Goal: Contribute content

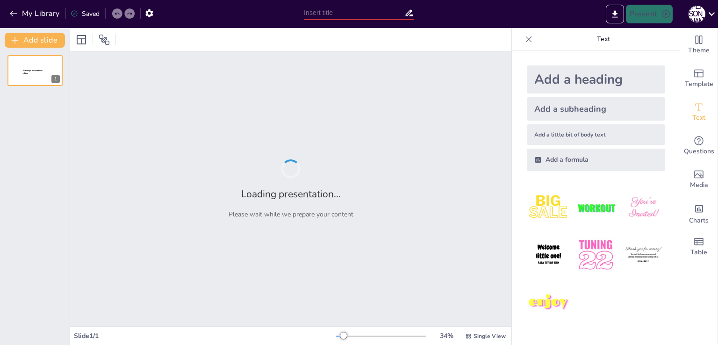
type input "Еволюція філософської методології: Від позитивізму до постмодерну"
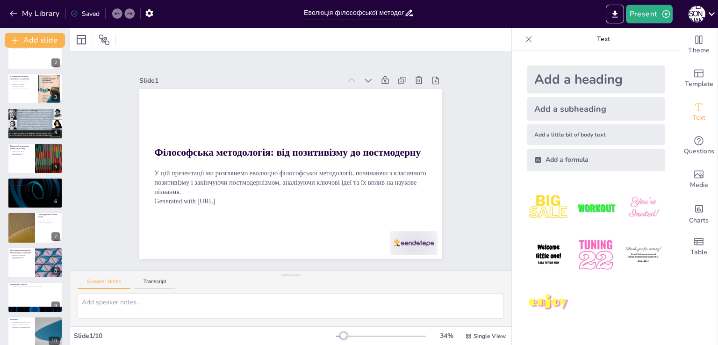
scroll to position [62, 0]
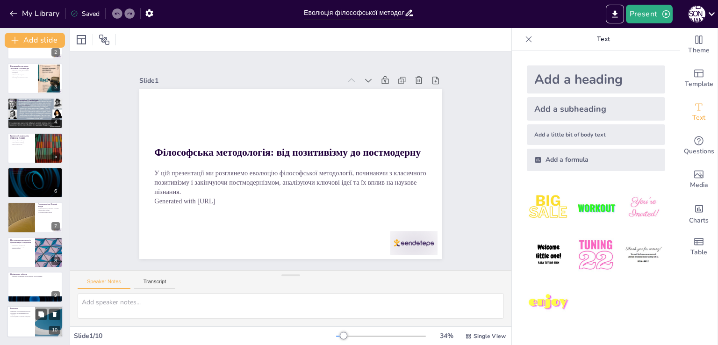
click at [52, 321] on div at bounding box center [49, 322] width 56 height 32
type textarea "Еволюція філософської методології демонструє, як філософські підходи змінюються…"
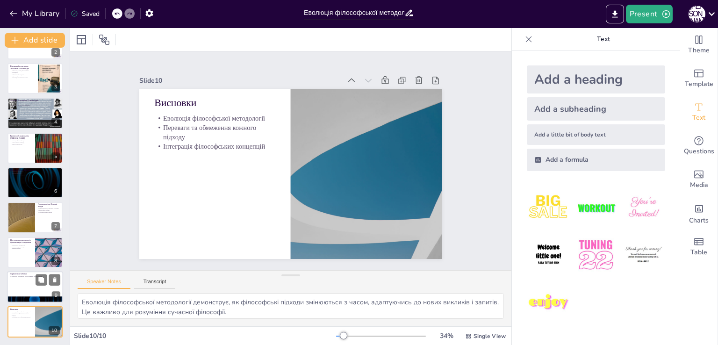
click at [36, 288] on div at bounding box center [35, 287] width 56 height 32
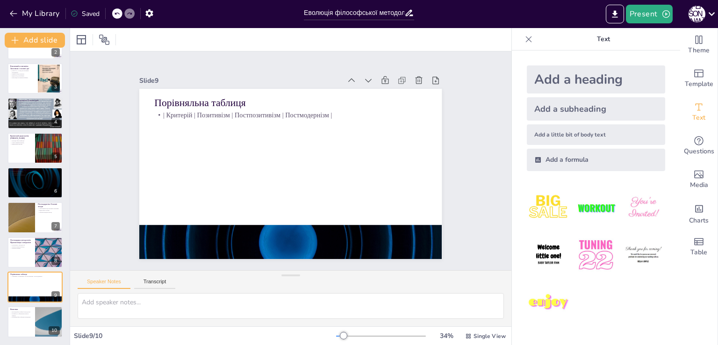
click at [585, 259] on img at bounding box center [595, 254] width 43 height 43
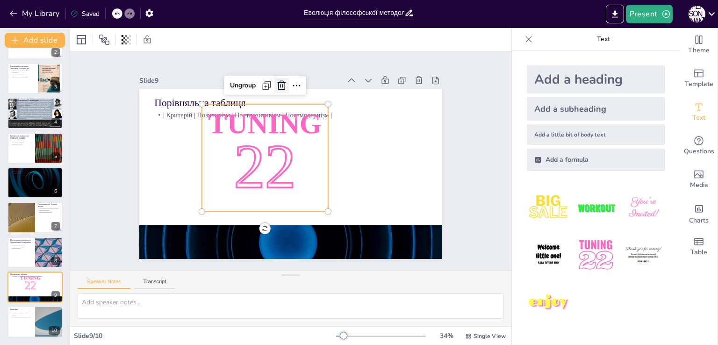
click at [309, 226] on icon at bounding box center [315, 232] width 13 height 13
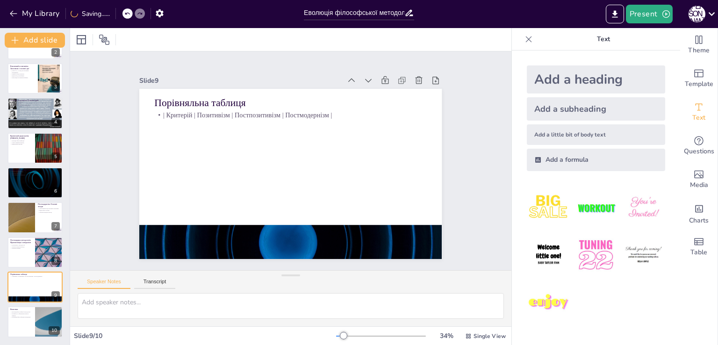
scroll to position [0, 0]
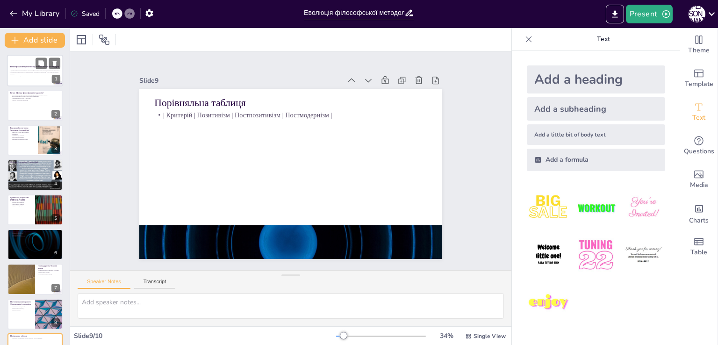
click at [25, 77] on div "У цій презентації ми розглянемо еволюцію філософської методології, починаючи з …" at bounding box center [35, 73] width 50 height 8
